Goal: Navigation & Orientation: Understand site structure

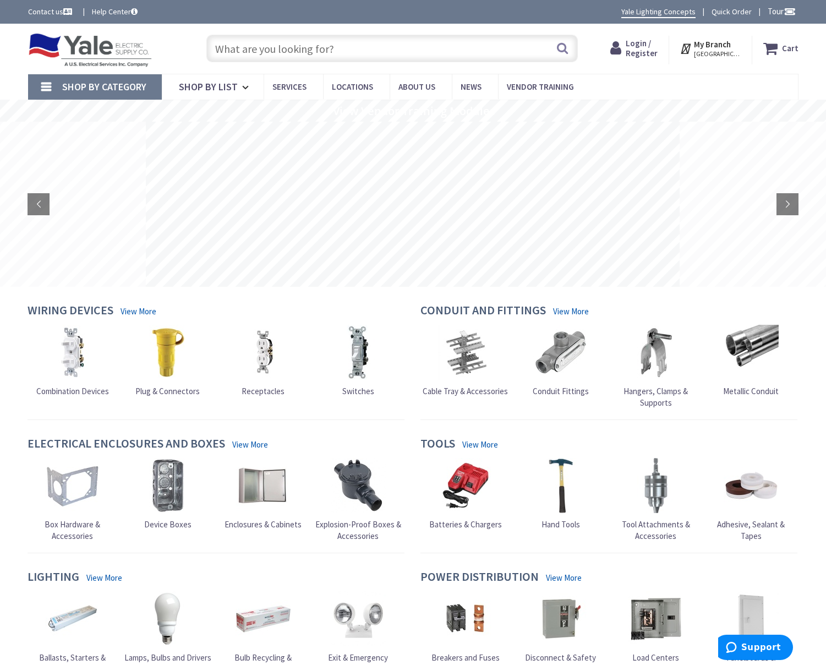
click at [94, 43] on img at bounding box center [90, 50] width 124 height 34
click at [84, 50] on img at bounding box center [90, 50] width 124 height 34
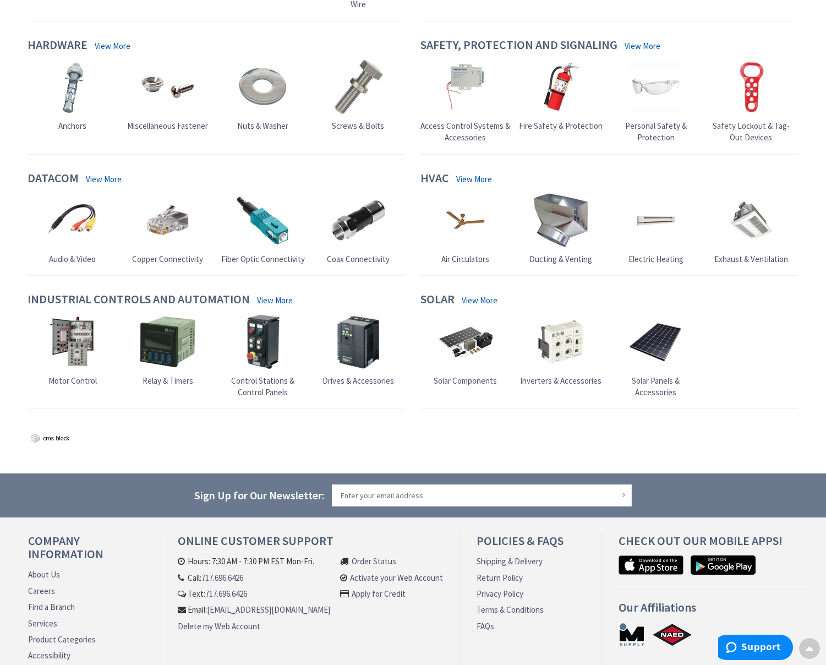
scroll to position [864, 0]
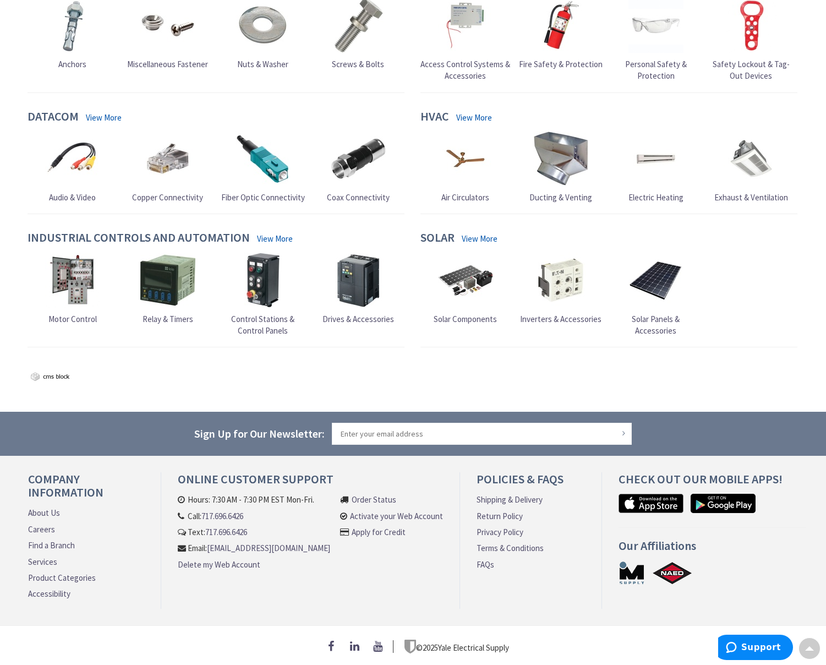
click at [57, 510] on link "About Us" at bounding box center [44, 513] width 32 height 12
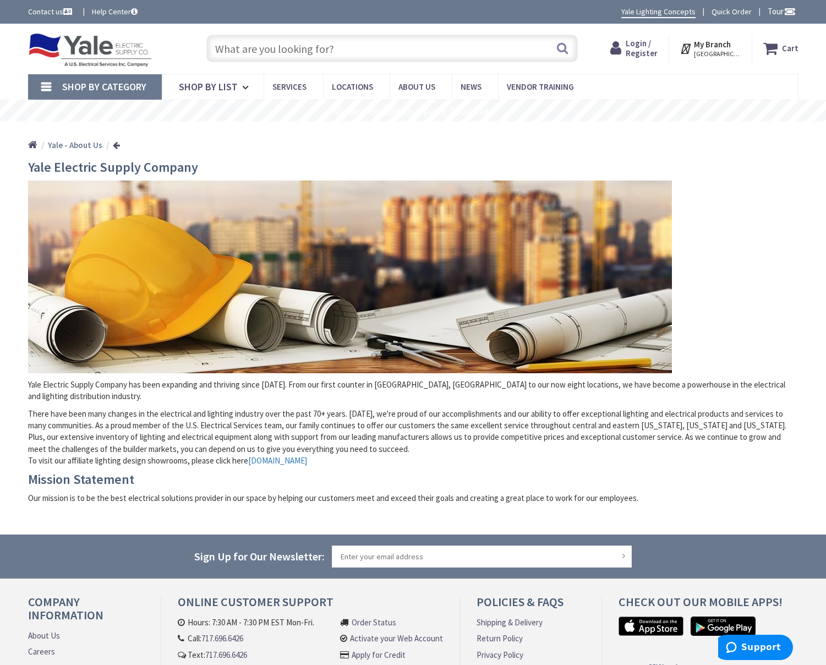
click at [92, 43] on img at bounding box center [90, 50] width 124 height 34
